Goal: Information Seeking & Learning: Learn about a topic

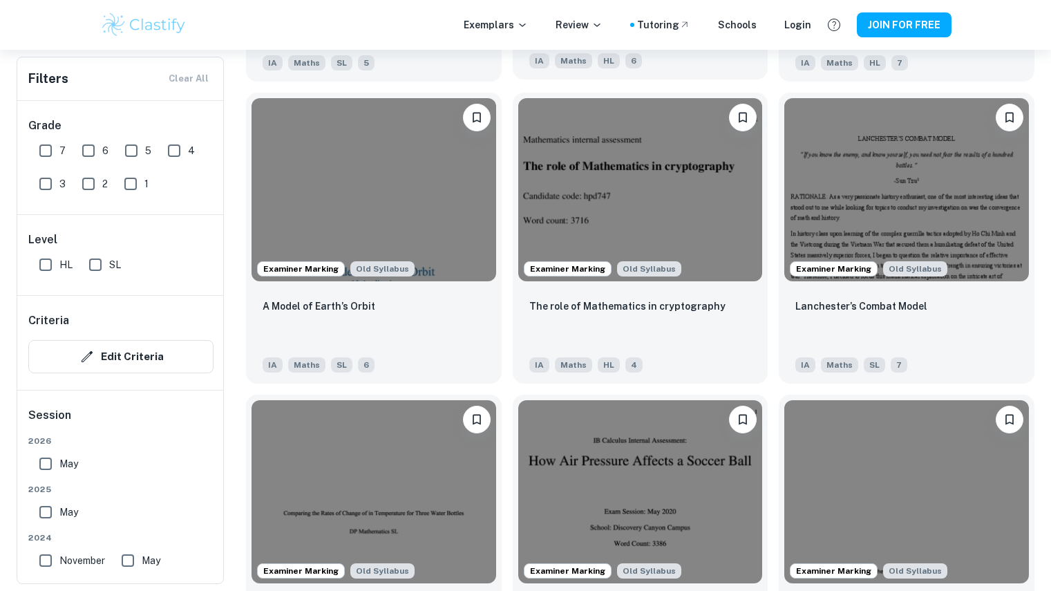
scroll to position [1609, 0]
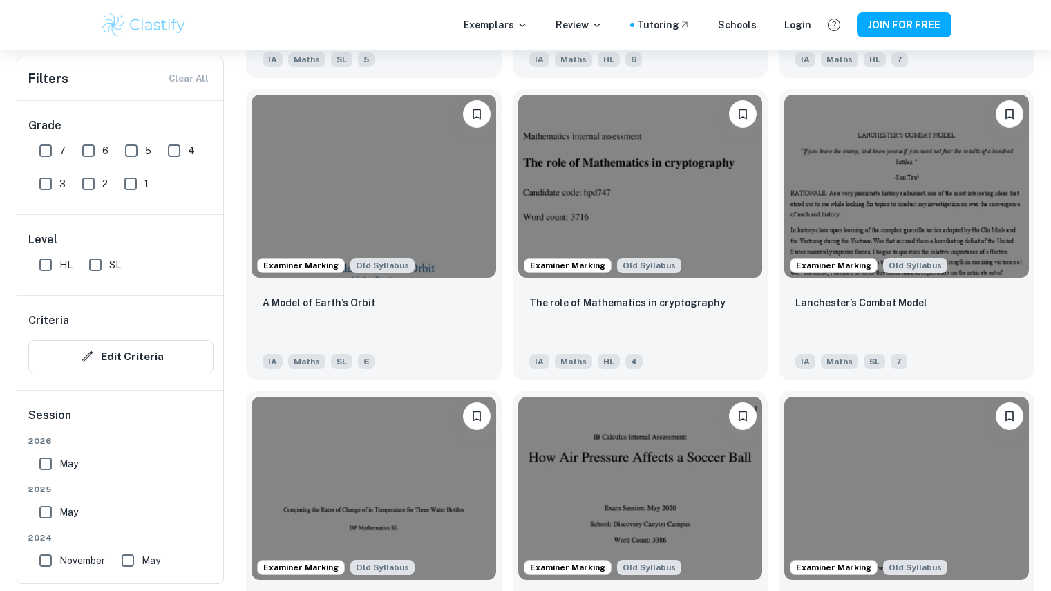
click at [48, 144] on input "7" at bounding box center [46, 151] width 28 height 28
checkbox input "true"
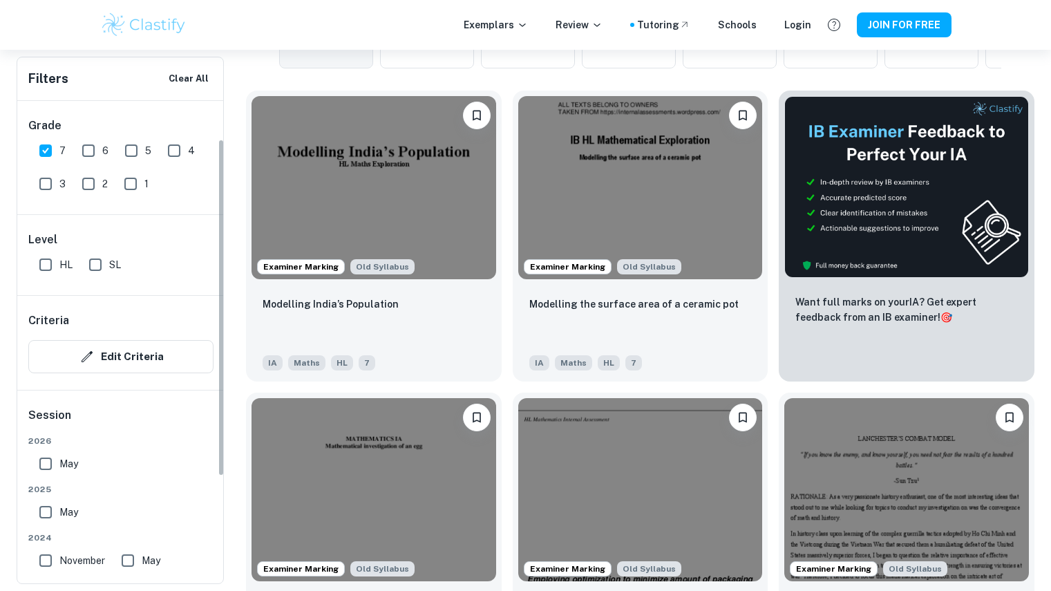
scroll to position [113, 0]
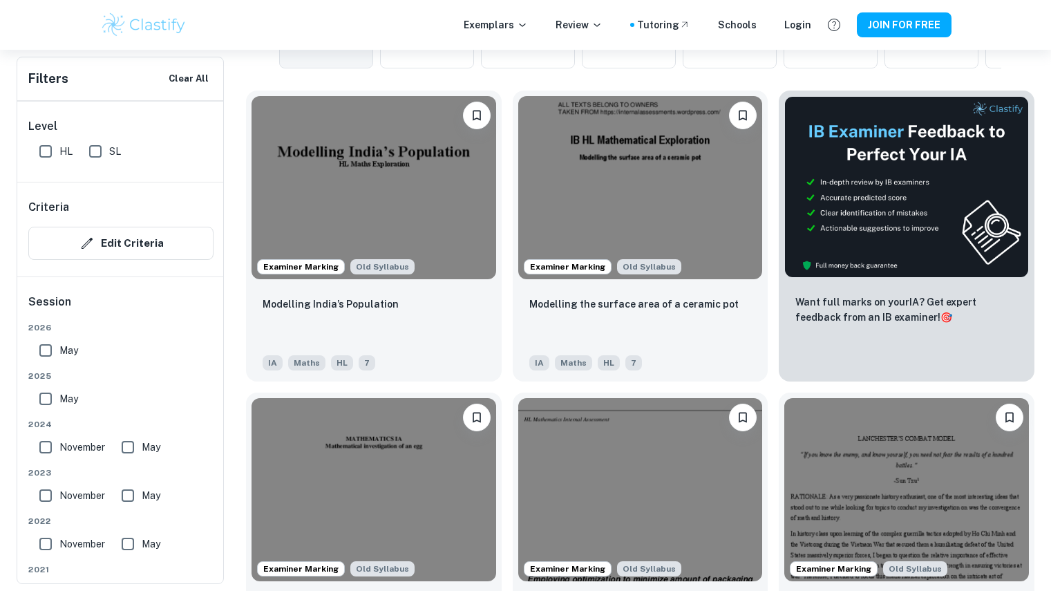
click at [41, 395] on input "May" at bounding box center [46, 399] width 28 height 28
checkbox input "true"
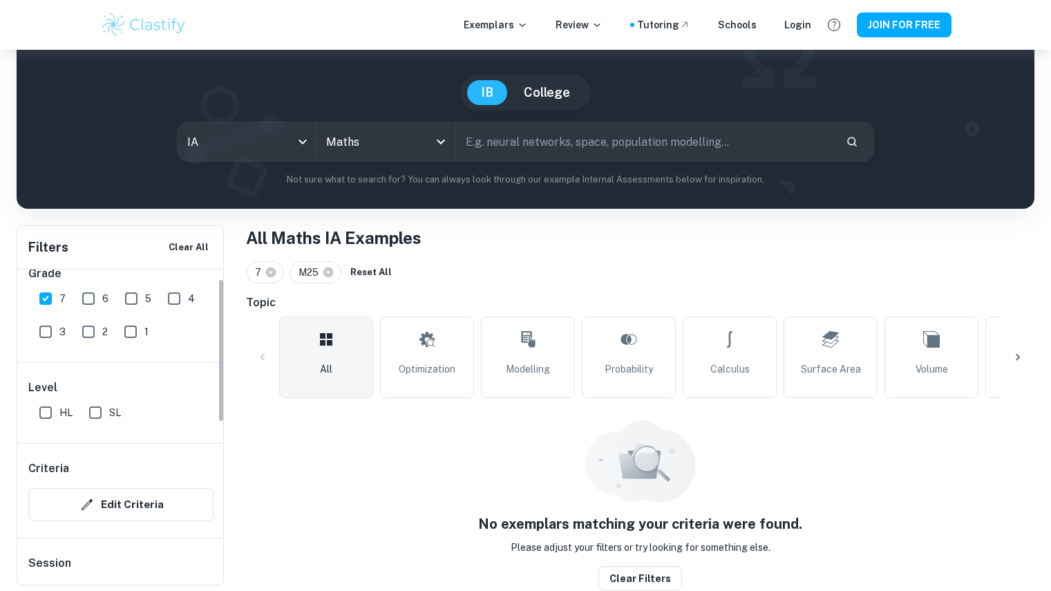
scroll to position [20, 0]
click at [44, 414] on input "HL" at bounding box center [46, 413] width 28 height 28
checkbox input "true"
click at [91, 301] on input "6" at bounding box center [89, 299] width 28 height 28
checkbox input "true"
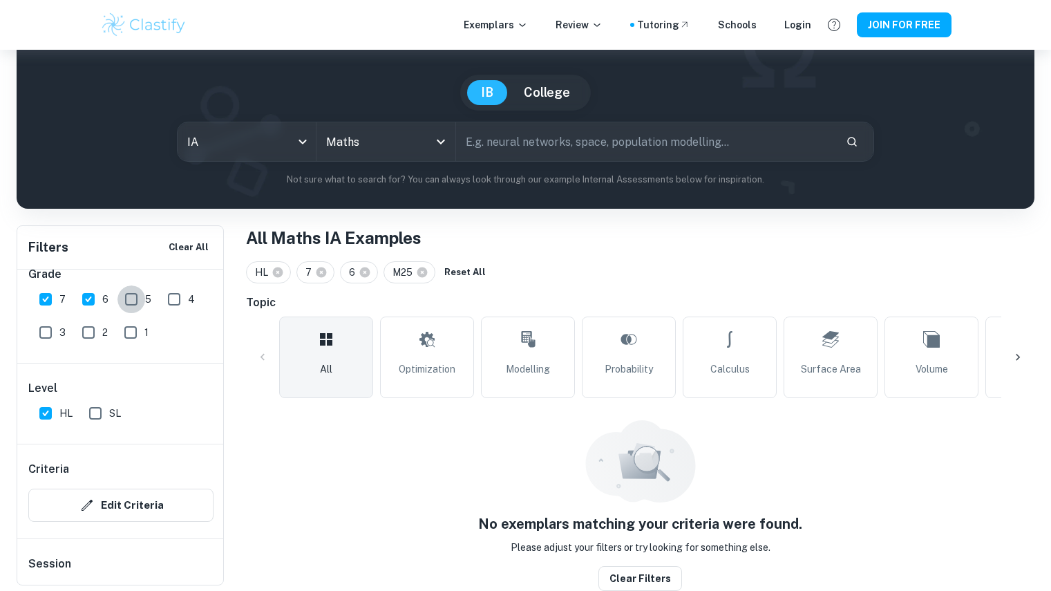
click at [126, 296] on input "5" at bounding box center [131, 299] width 28 height 28
checkbox input "true"
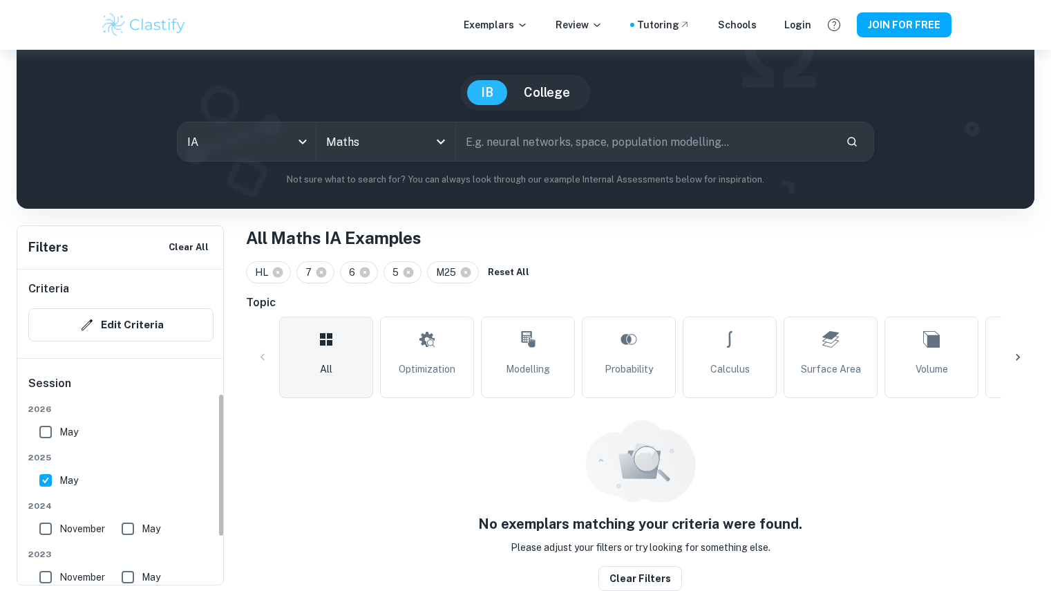
scroll to position [374, 0]
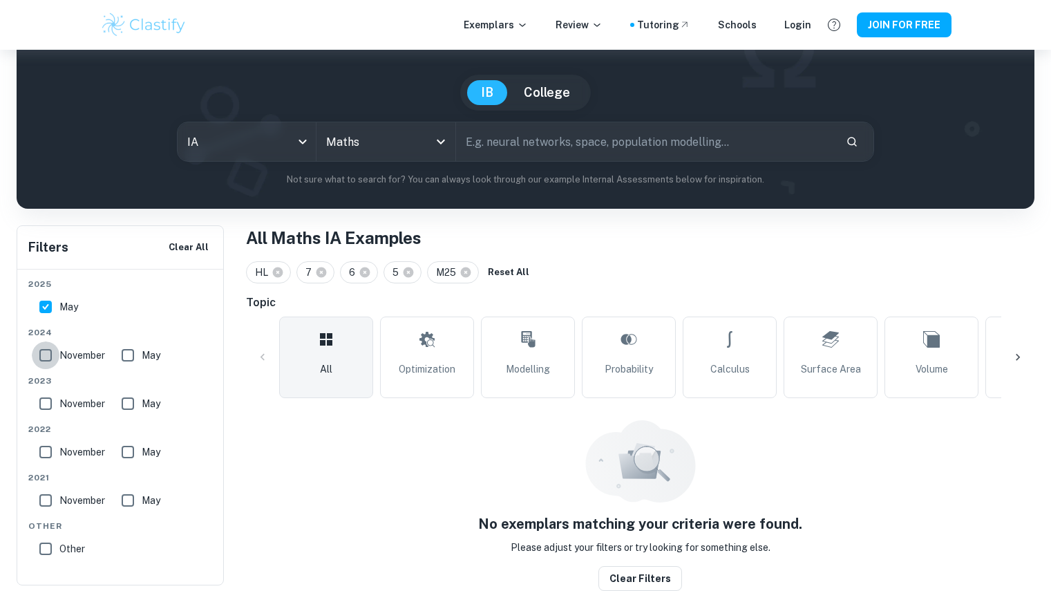
click at [49, 353] on input "November" at bounding box center [46, 355] width 28 height 28
checkbox input "true"
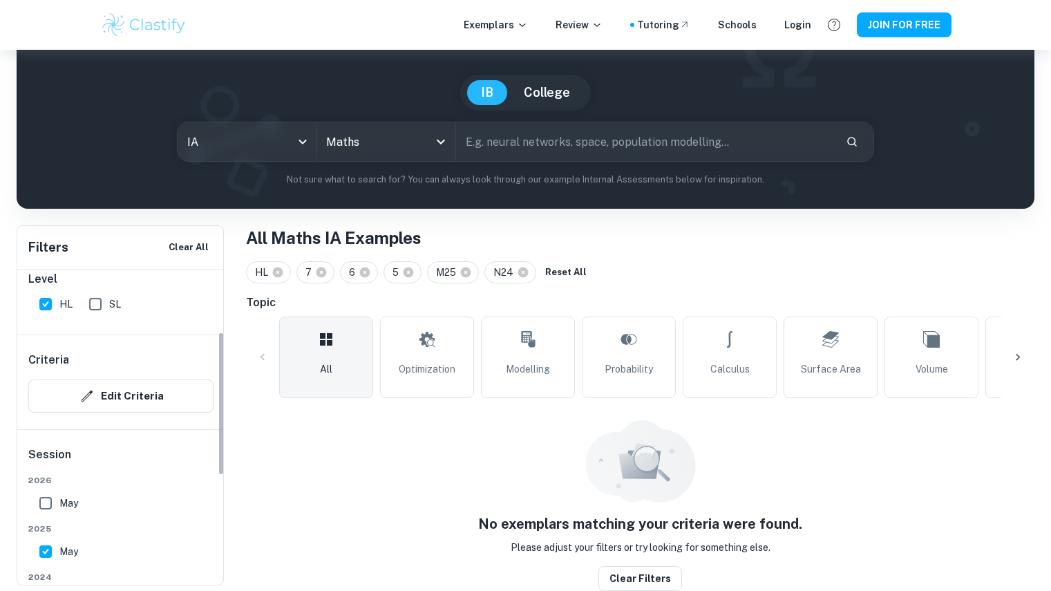
scroll to position [0, 0]
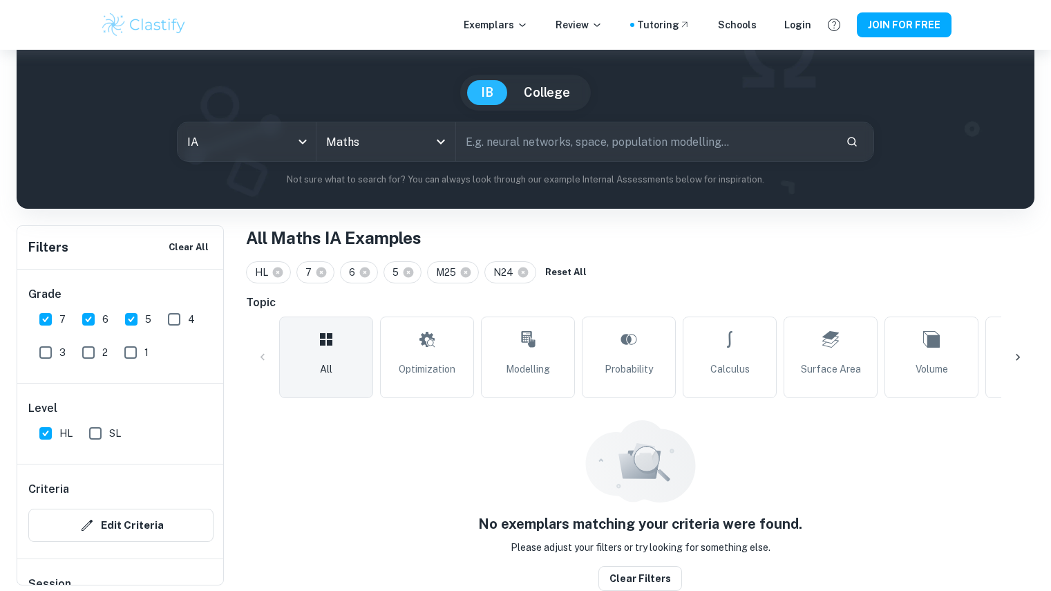
click at [131, 315] on input "5" at bounding box center [131, 319] width 28 height 28
checkbox input "false"
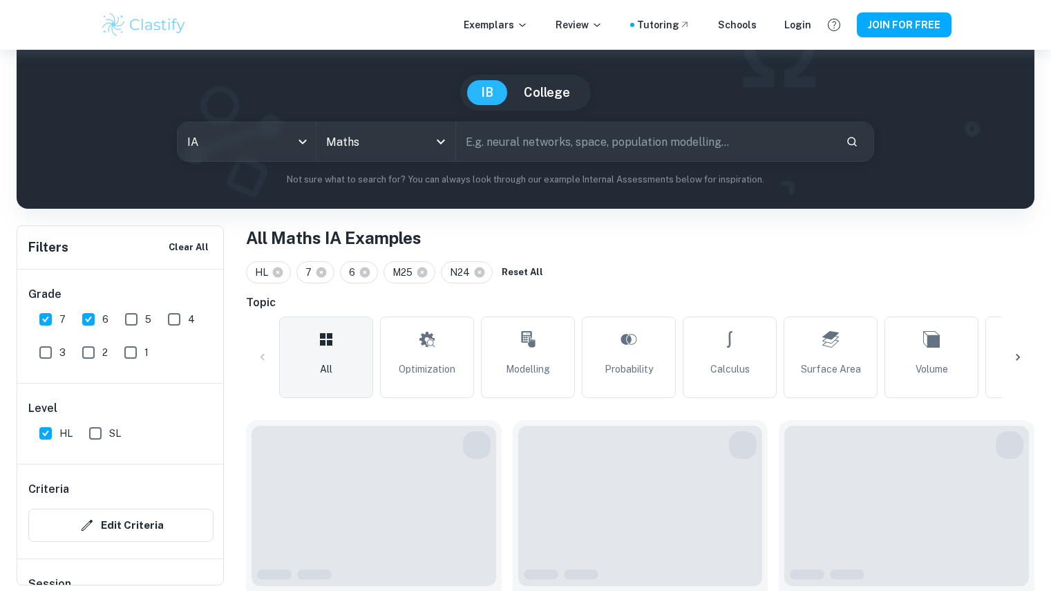
click at [82, 317] on input "6" at bounding box center [89, 319] width 28 height 28
checkbox input "false"
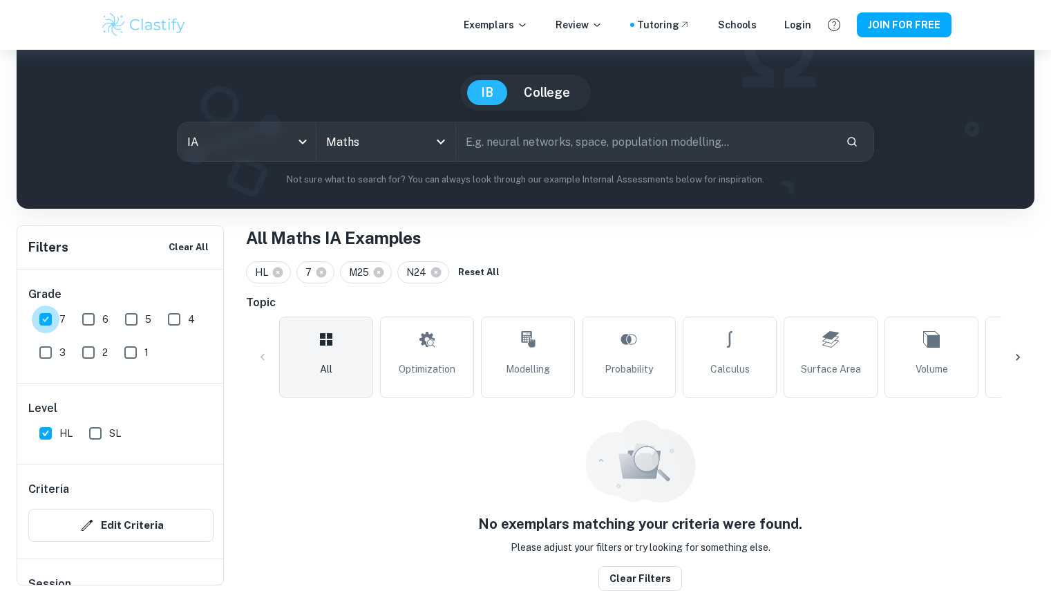
click at [45, 321] on input "7" at bounding box center [46, 319] width 28 height 28
checkbox input "false"
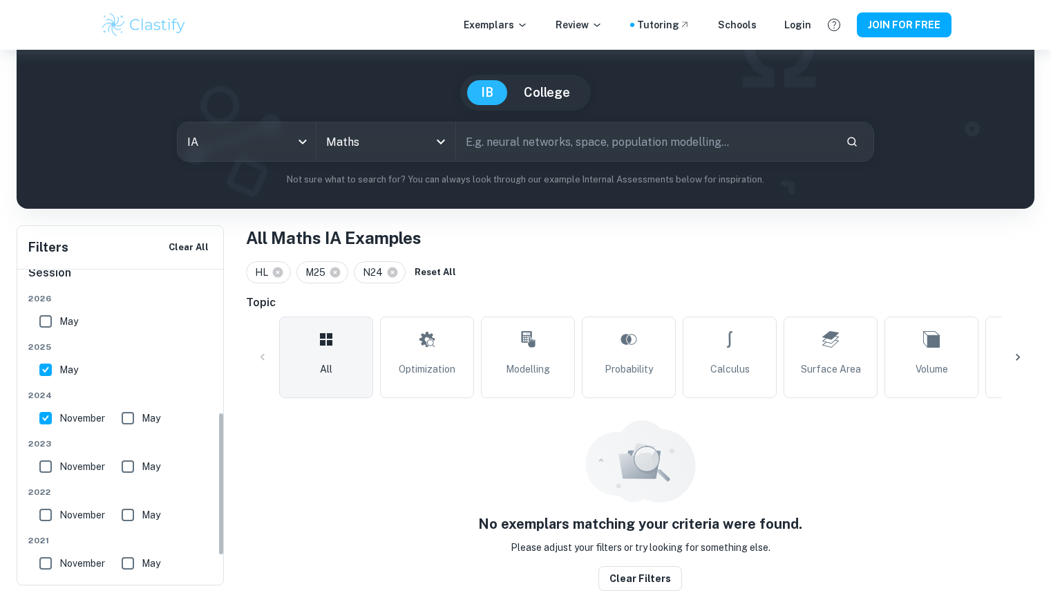
scroll to position [312, 0]
click at [434, 272] on button "Reset All" at bounding box center [435, 272] width 48 height 21
checkbox input "false"
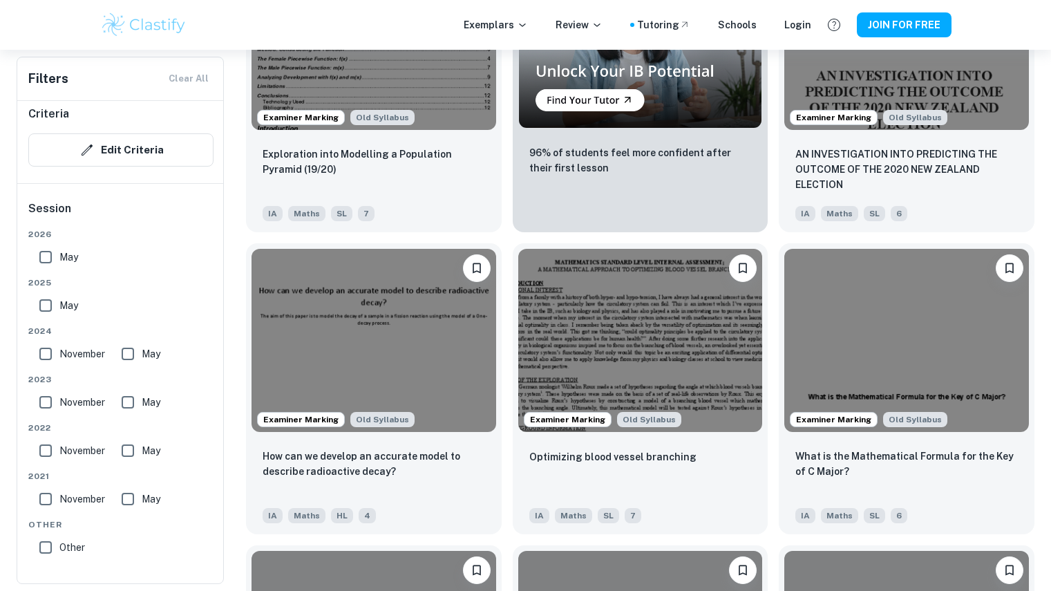
scroll to position [2664, 0]
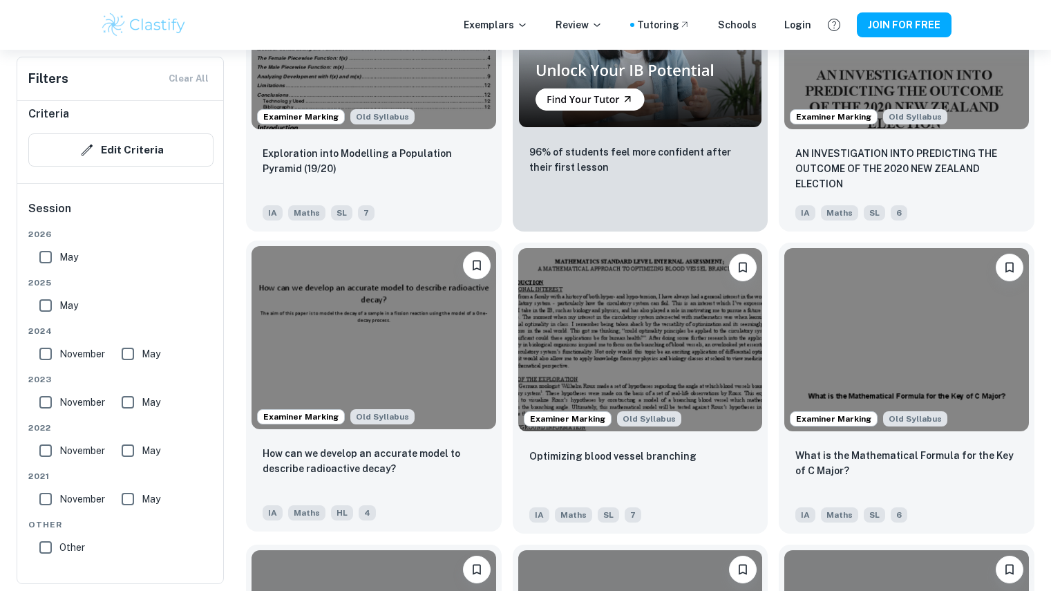
click at [382, 304] on img at bounding box center [374, 337] width 245 height 183
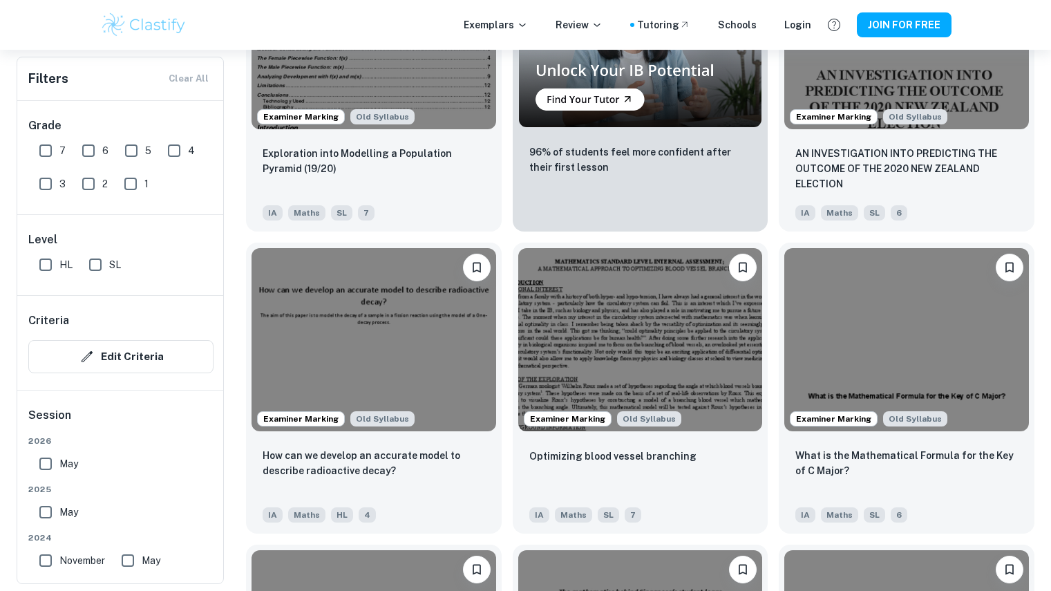
scroll to position [2944, 0]
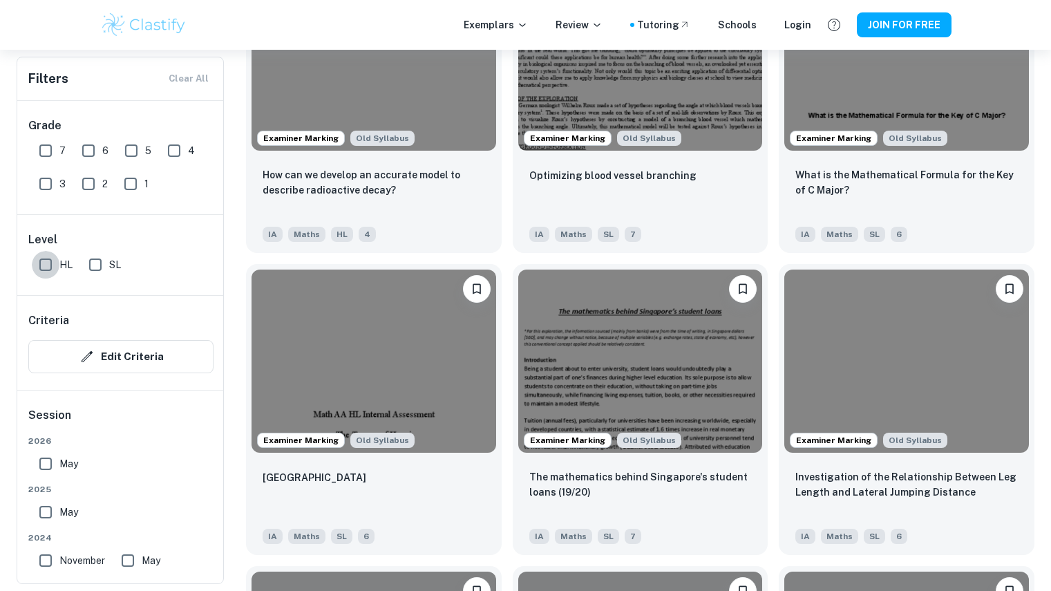
click at [48, 262] on input "HL" at bounding box center [46, 265] width 28 height 28
checkbox input "true"
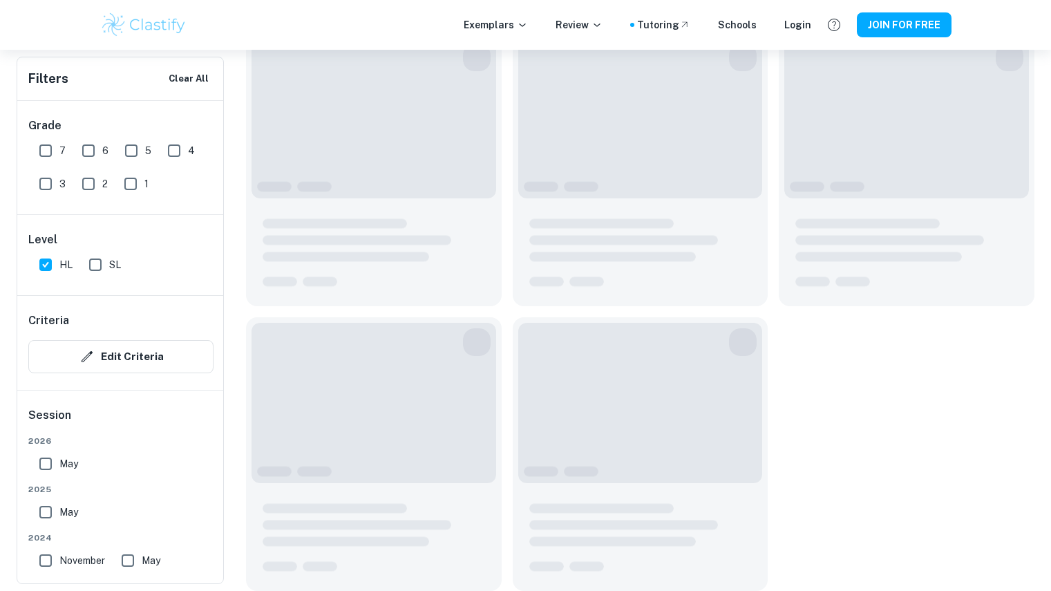
scroll to position [1913, 0]
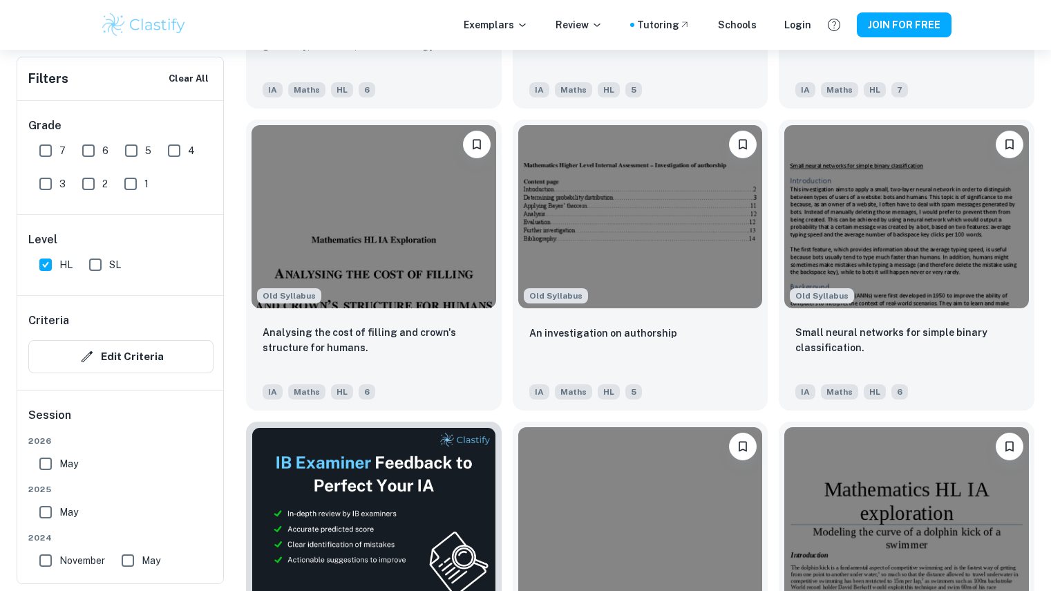
click at [91, 145] on input "6" at bounding box center [89, 151] width 28 height 28
checkbox input "true"
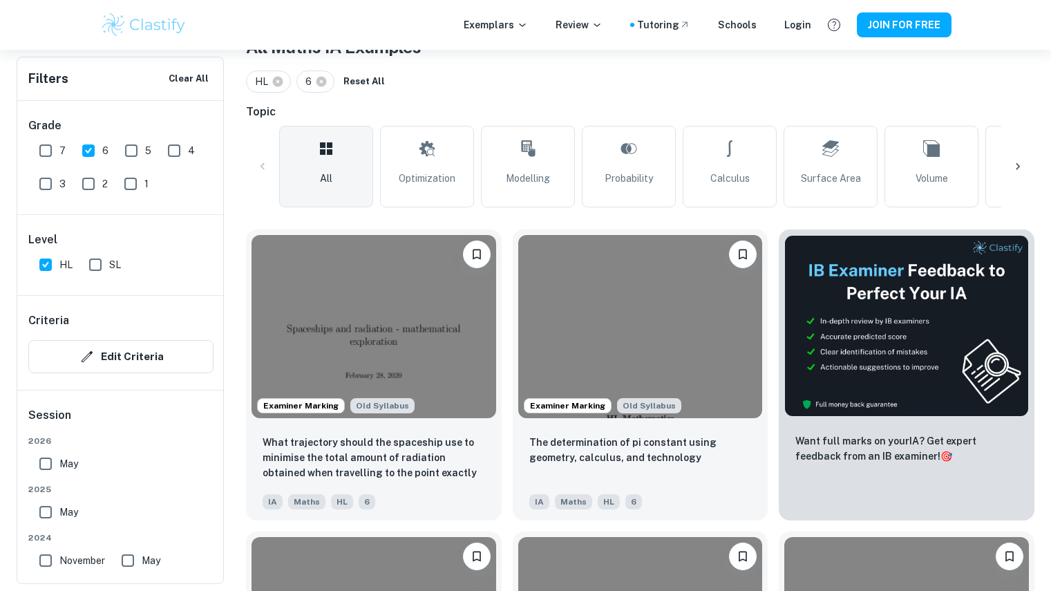
scroll to position [292, 0]
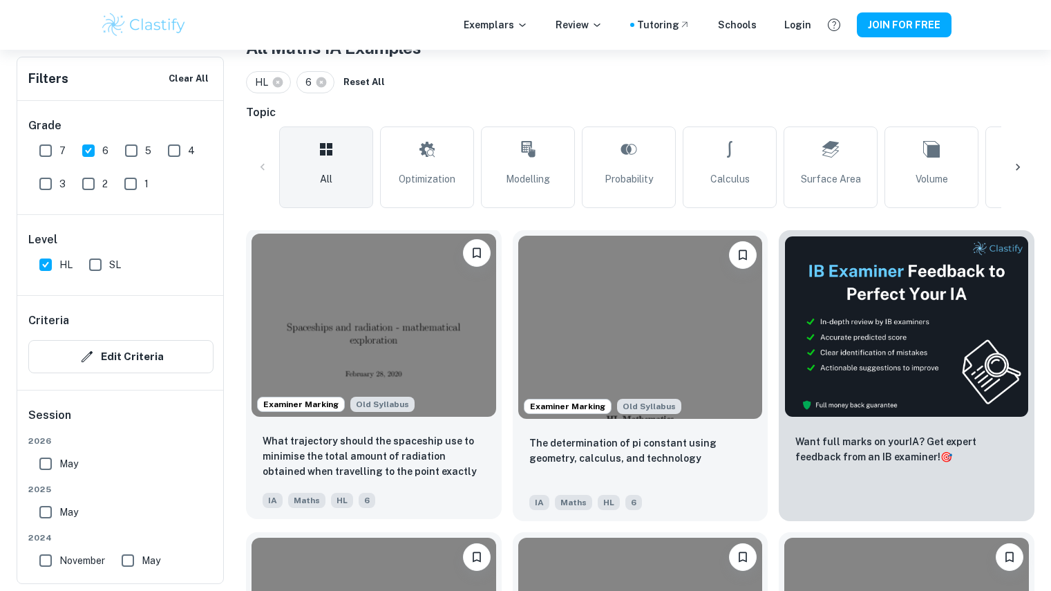
click at [461, 331] on img at bounding box center [374, 325] width 245 height 183
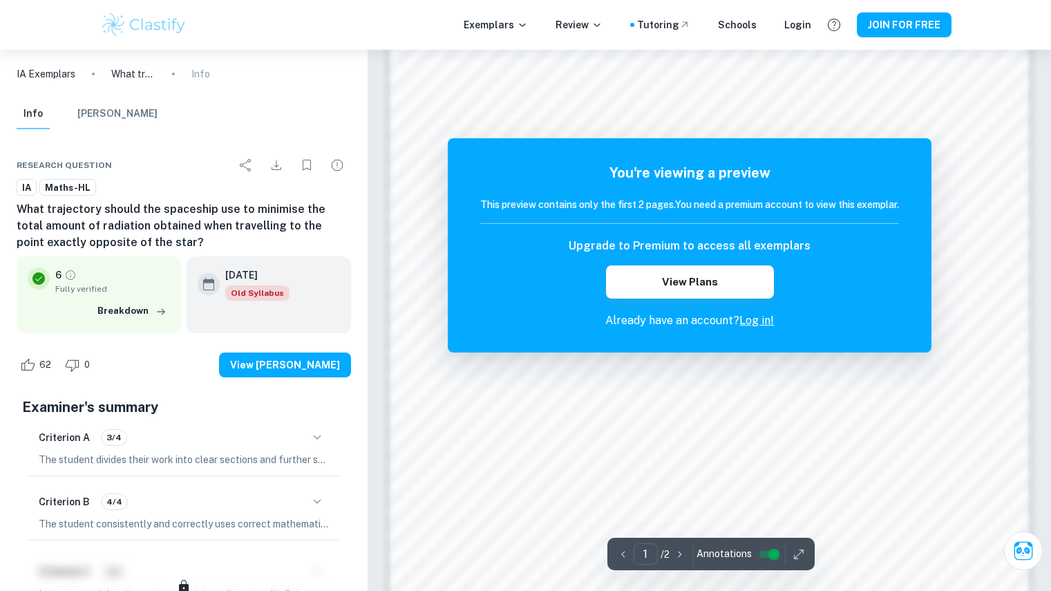
scroll to position [1205, 0]
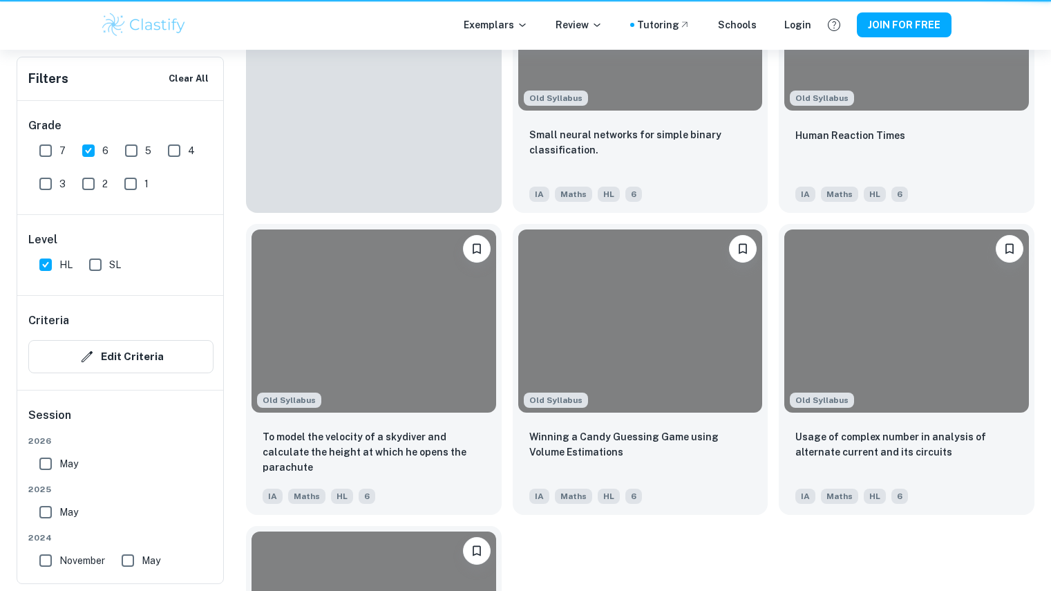
scroll to position [292, 0]
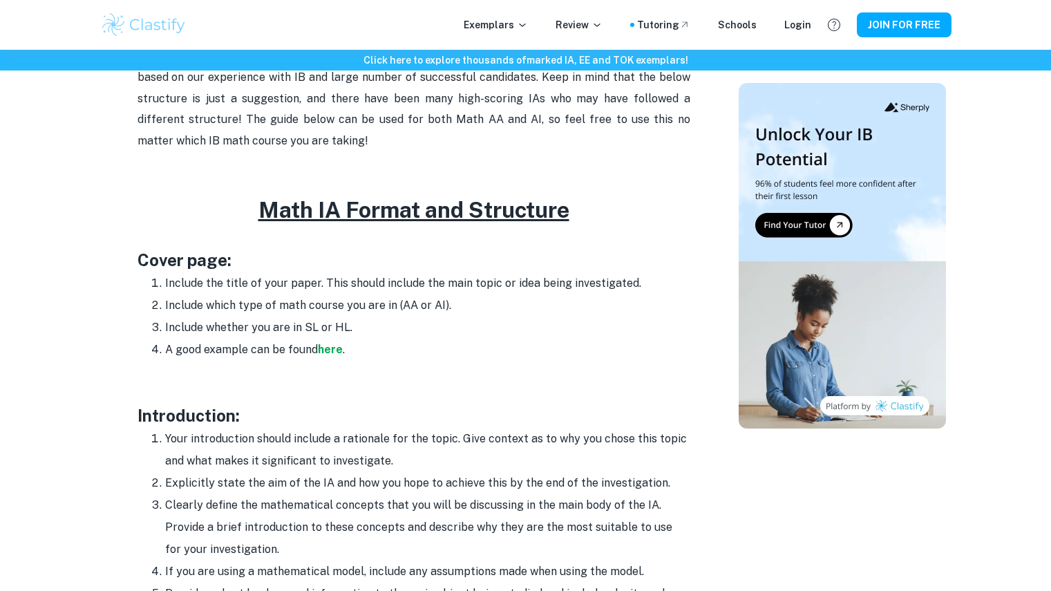
scroll to position [581, 0]
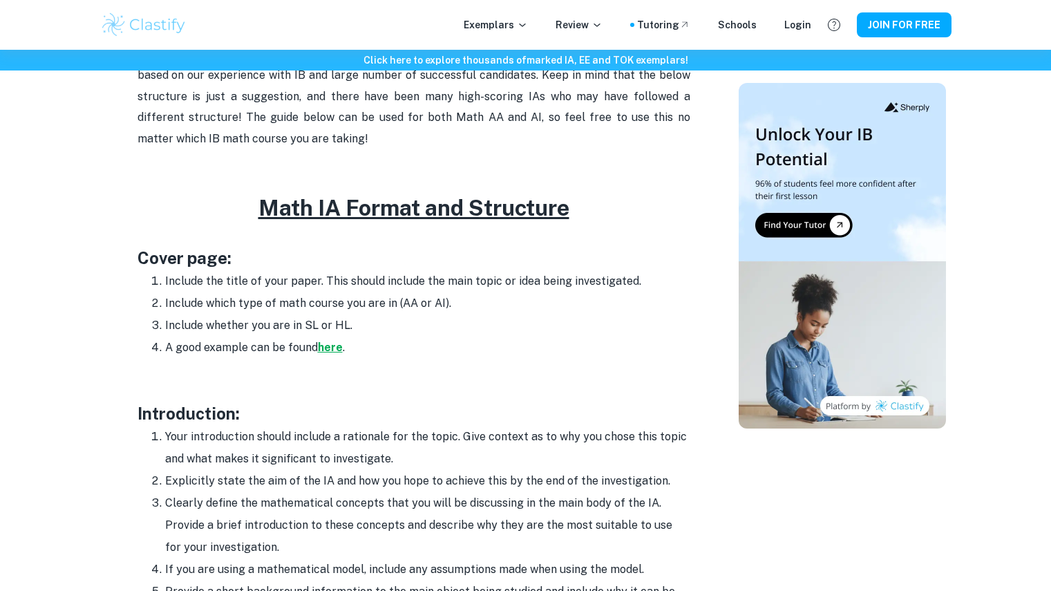
click at [330, 349] on strong "here" at bounding box center [330, 347] width 25 height 13
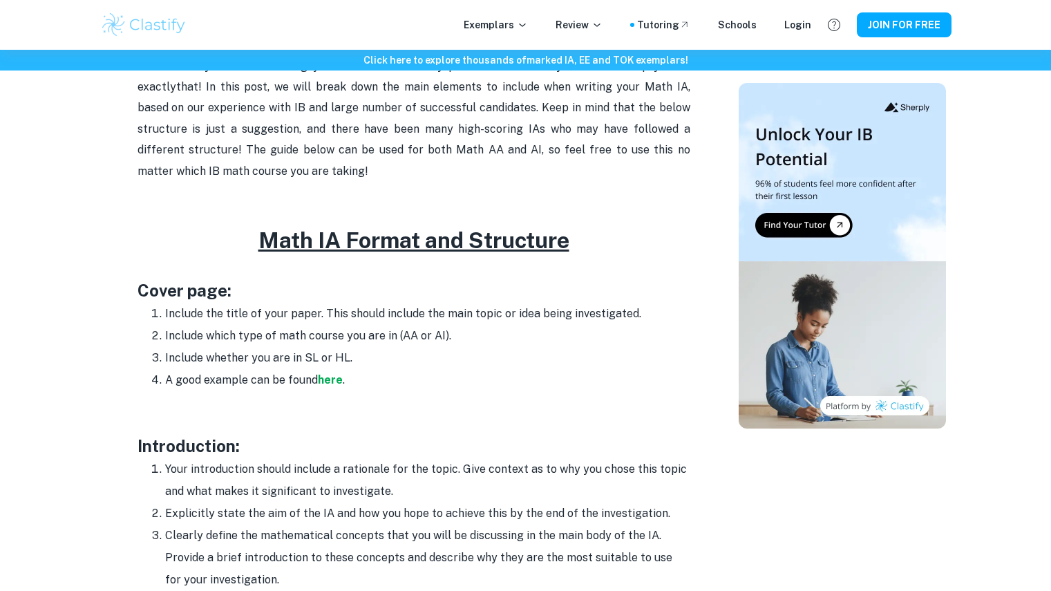
scroll to position [549, 0]
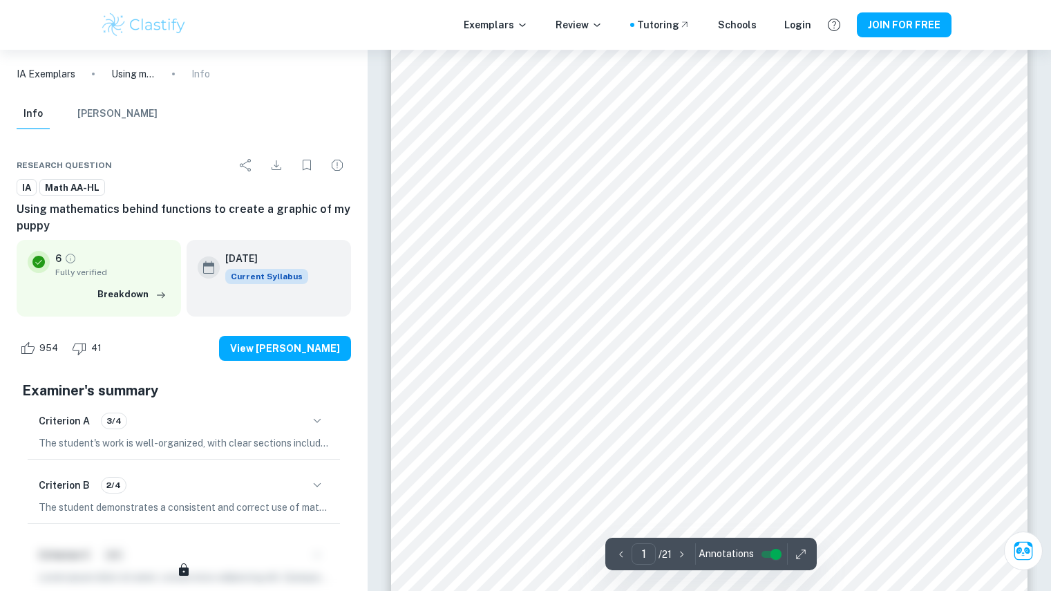
scroll to position [156, 0]
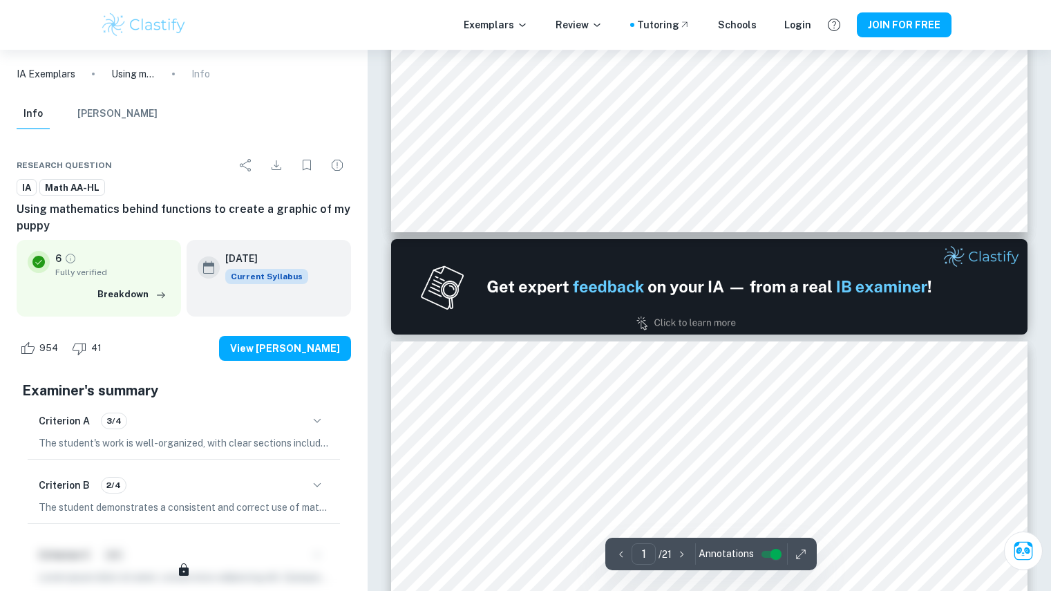
type input "2"
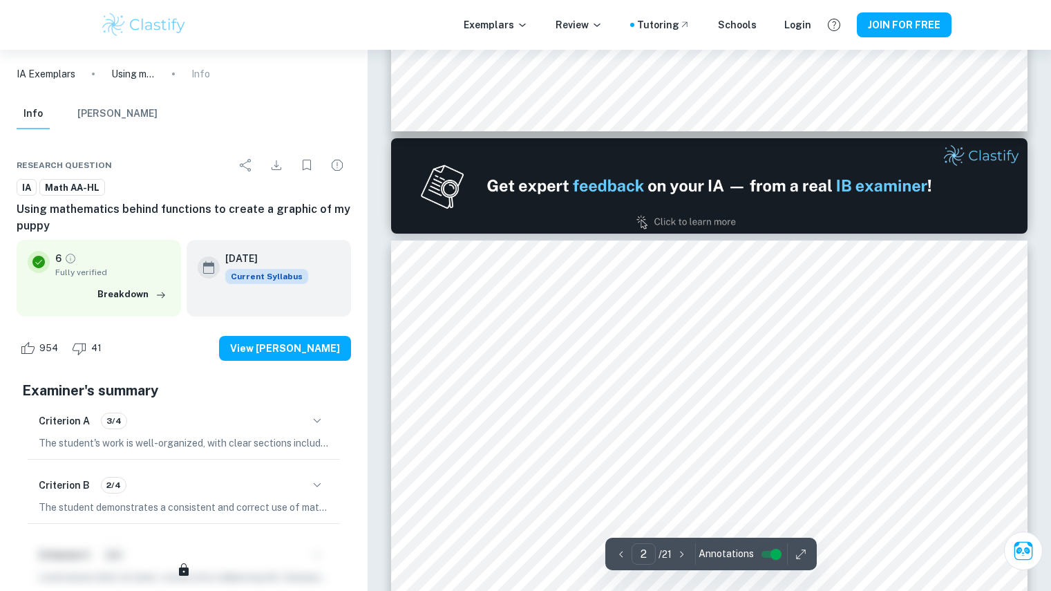
scroll to position [833, 0]
